Goal: Task Accomplishment & Management: Use online tool/utility

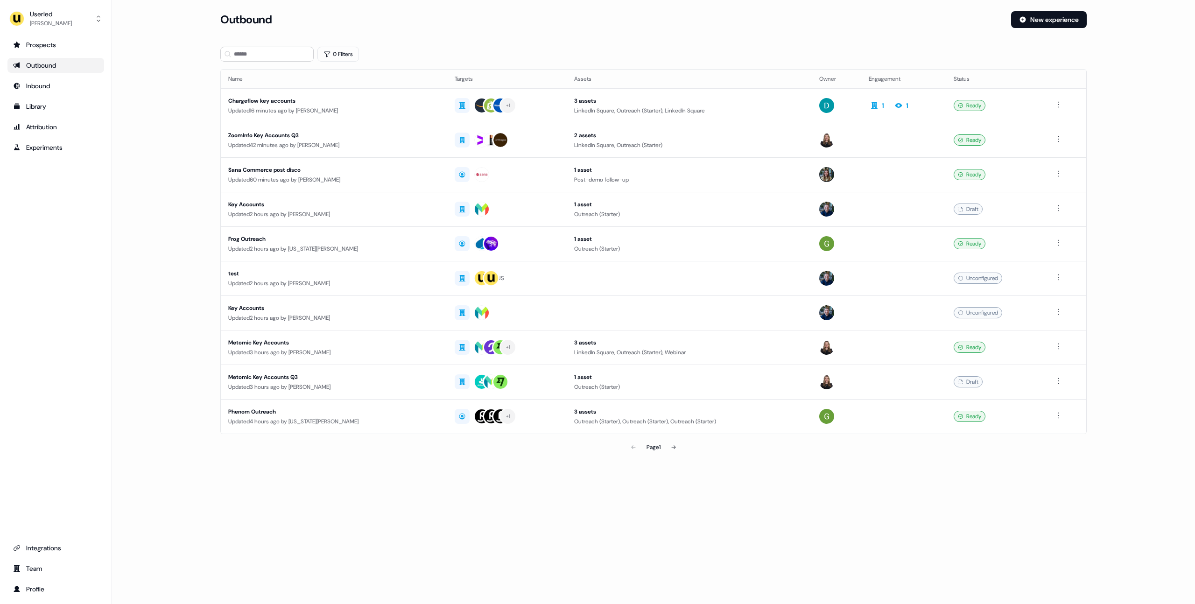
click at [58, 59] on link "Outbound" at bounding box center [55, 65] width 97 height 15
click at [66, 49] on div "Prospects" at bounding box center [55, 44] width 85 height 9
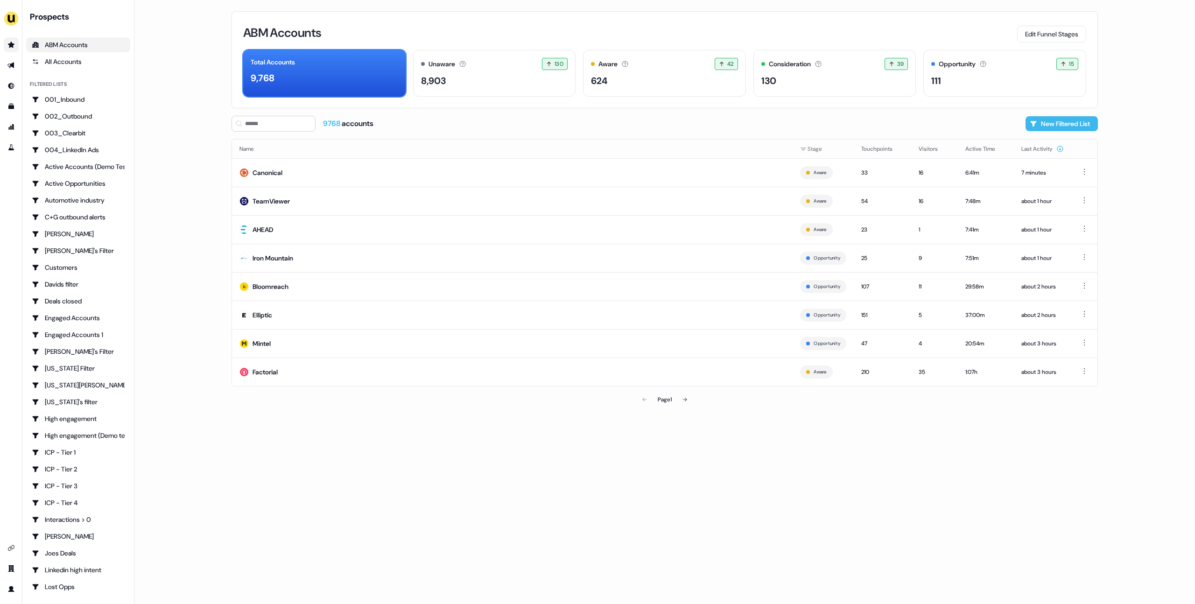
click at [1058, 126] on button "New Filtered List" at bounding box center [1061, 123] width 72 height 15
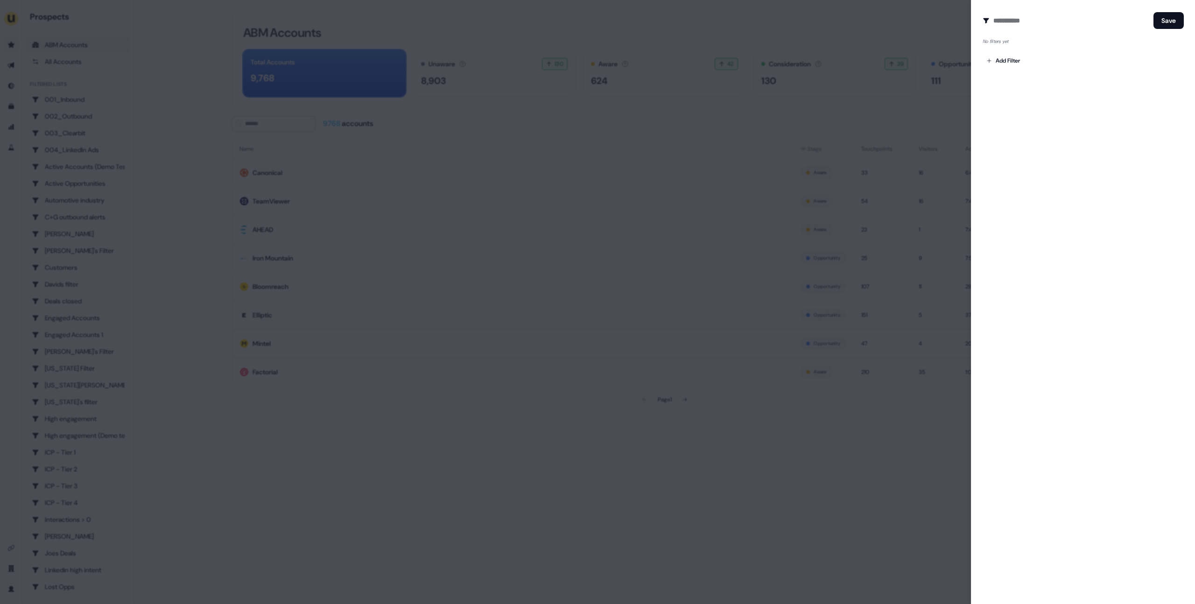
click at [876, 133] on div at bounding box center [597, 302] width 1195 height 604
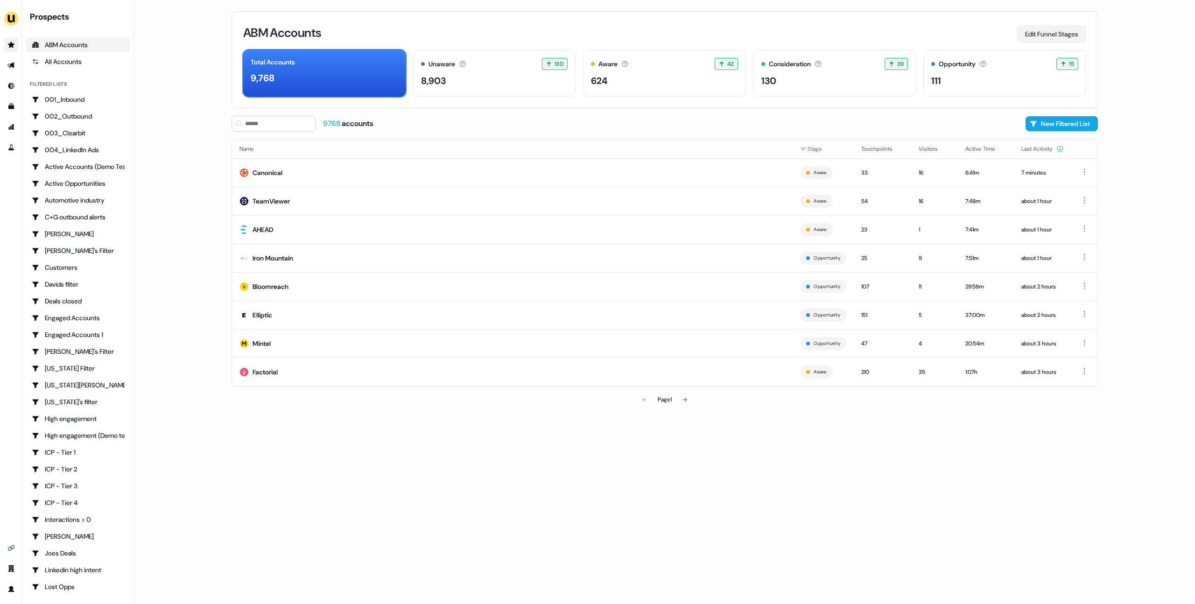
click at [1025, 36] on button "Edit Funnel Stages" at bounding box center [1051, 34] width 69 height 17
